Goal: Register for event/course

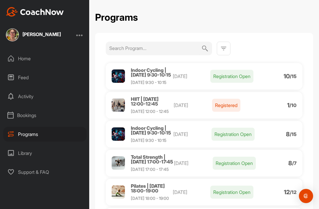
click at [141, 96] on span "HIIT | [DATE] 12:00-12:45" at bounding box center [145, 101] width 28 height 11
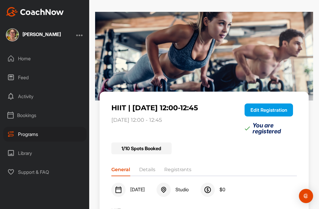
click at [179, 166] on li "Registrants" at bounding box center [177, 170] width 27 height 9
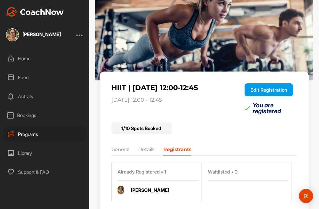
scroll to position [20, 0]
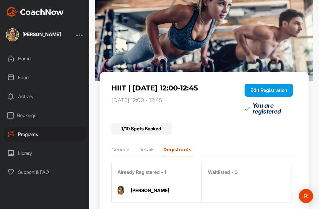
click at [155, 187] on div "[PERSON_NAME]" at bounding box center [164, 190] width 66 height 7
click at [282, 84] on button "Edit Registration" at bounding box center [268, 90] width 48 height 13
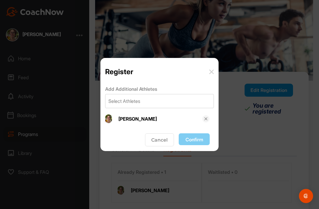
click at [130, 120] on div "[PERSON_NAME]" at bounding box center [160, 118] width 84 height 7
click at [142, 119] on div "[PERSON_NAME]" at bounding box center [160, 118] width 84 height 7
click at [128, 121] on div "[PERSON_NAME]" at bounding box center [160, 118] width 84 height 7
click at [111, 118] on img at bounding box center [108, 118] width 7 height 9
click at [155, 140] on button "Cancel" at bounding box center [159, 139] width 29 height 13
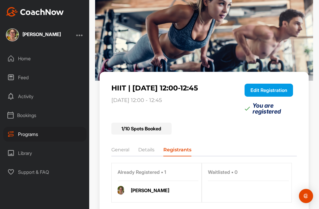
click at [275, 84] on button "Edit Registration" at bounding box center [268, 90] width 48 height 13
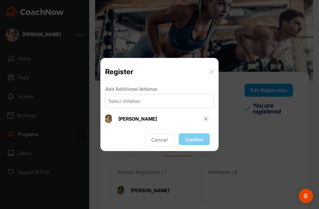
click at [135, 119] on div "[PERSON_NAME]" at bounding box center [160, 118] width 84 height 7
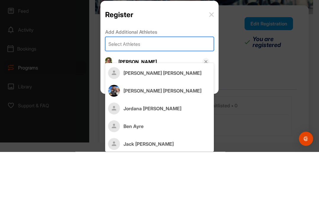
scroll to position [0, 0]
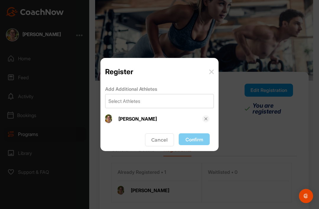
click at [215, 70] on div "Register" at bounding box center [159, 69] width 118 height 22
click at [138, 121] on div "[PERSON_NAME]" at bounding box center [160, 118] width 84 height 7
click at [205, 120] on img at bounding box center [205, 118] width 5 height 5
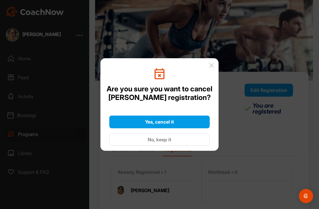
click at [194, 121] on div "Yes, cancel it" at bounding box center [159, 121] width 91 height 7
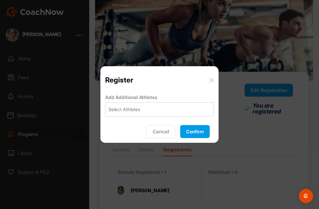
click at [200, 133] on button "Confirm" at bounding box center [195, 131] width 30 height 13
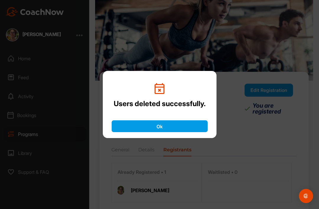
click at [184, 127] on button "Ok" at bounding box center [160, 126] width 96 height 12
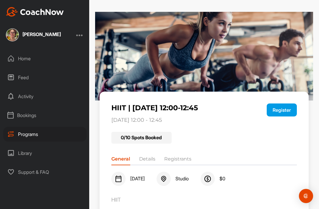
click at [32, 127] on div "Programs" at bounding box center [44, 134] width 83 height 15
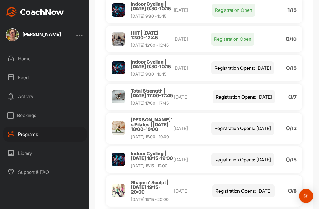
scroll to position [719, 0]
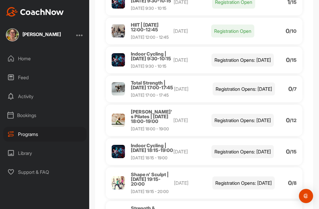
click at [242, 37] on p "Registration Open" at bounding box center [232, 31] width 43 height 13
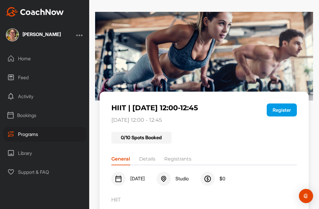
click at [288, 103] on button "Register" at bounding box center [282, 109] width 30 height 13
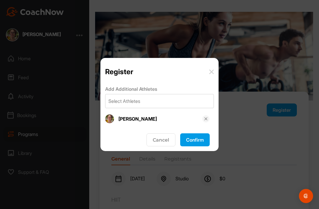
click at [199, 143] on button "Confirm" at bounding box center [195, 139] width 30 height 13
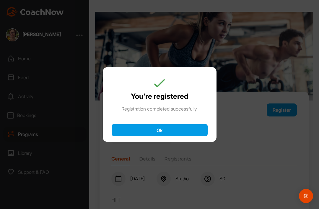
click at [176, 131] on button "Ok" at bounding box center [160, 130] width 96 height 12
